Goal: Information Seeking & Learning: Learn about a topic

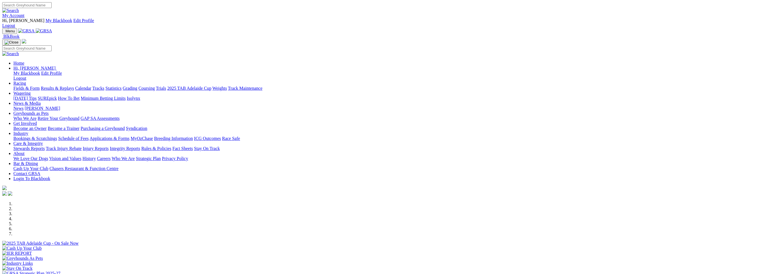
scroll to position [112, 0]
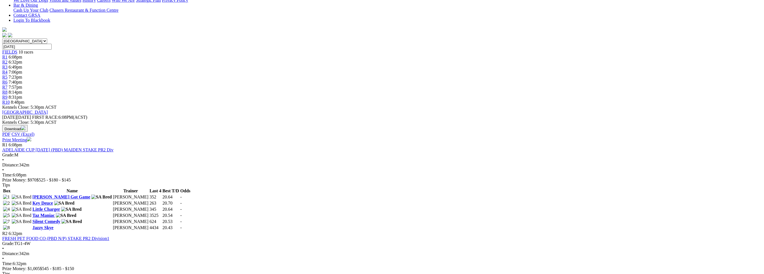
scroll to position [56, 0]
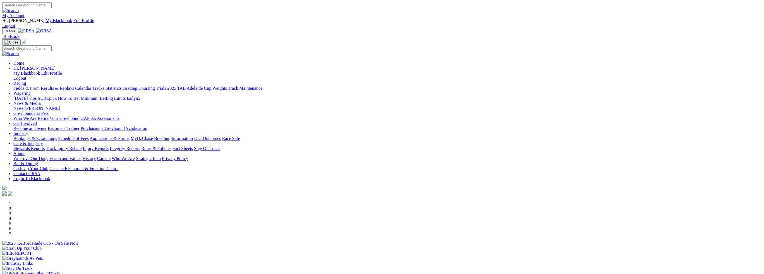
scroll to position [112, 0]
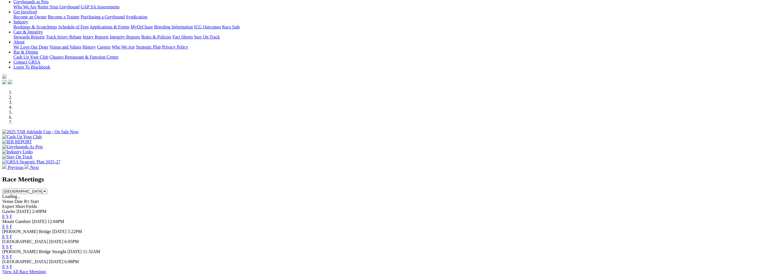
click at [12, 255] on link "F" at bounding box center [11, 257] width 3 height 5
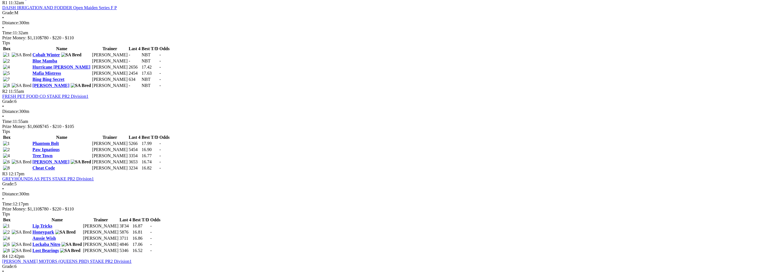
scroll to position [307, 0]
